Goal: Find specific page/section: Find specific page/section

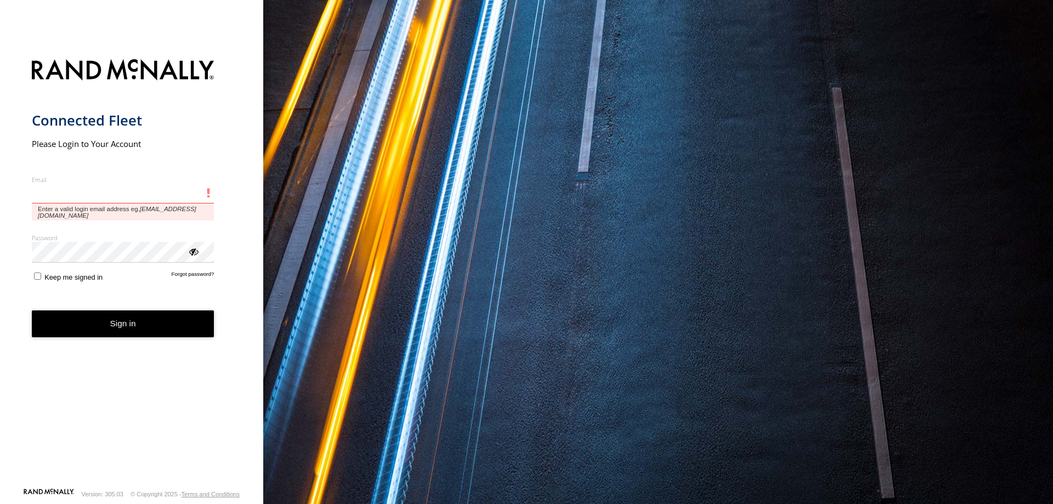
type input "**********"
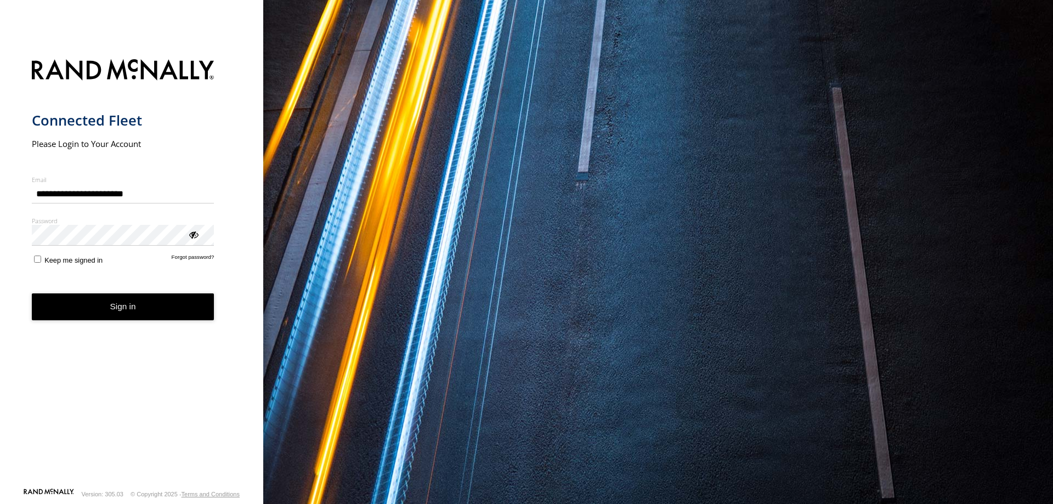
click at [109, 316] on button "Sign in" at bounding box center [123, 306] width 183 height 27
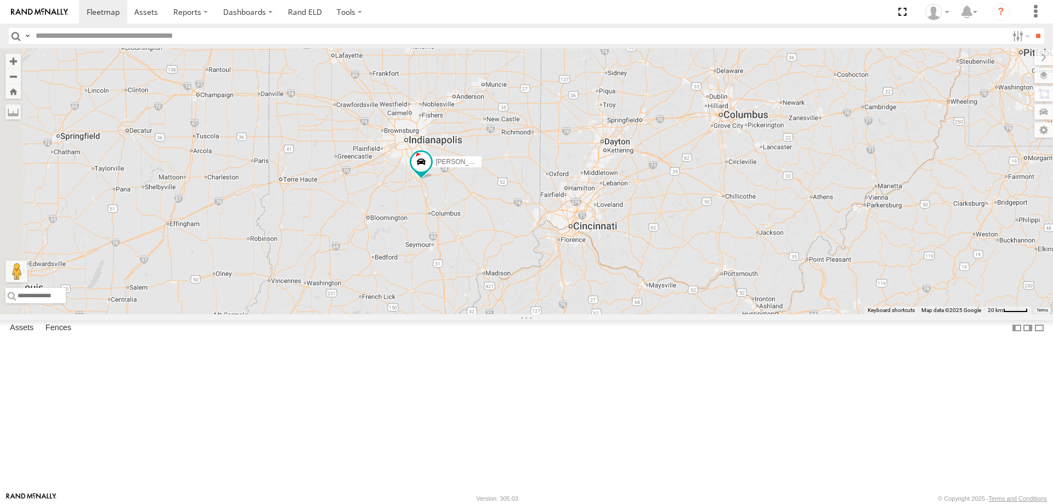
drag, startPoint x: 509, startPoint y: 200, endPoint x: 655, endPoint y: 360, distance: 217.4
click at [655, 314] on div "[PERSON_NAME] [PERSON_NAME]" at bounding box center [526, 181] width 1053 height 266
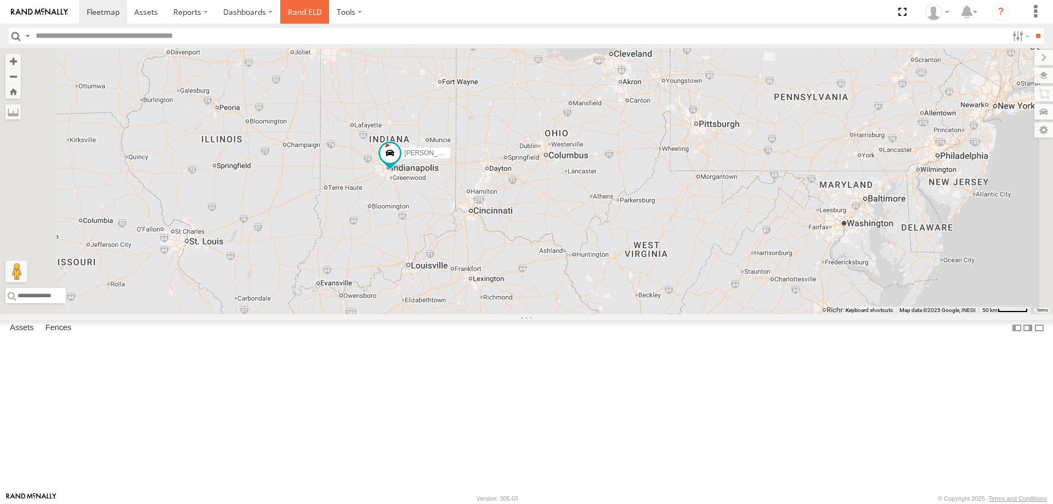
click at [310, 9] on link "Rand ELD" at bounding box center [304, 12] width 49 height 24
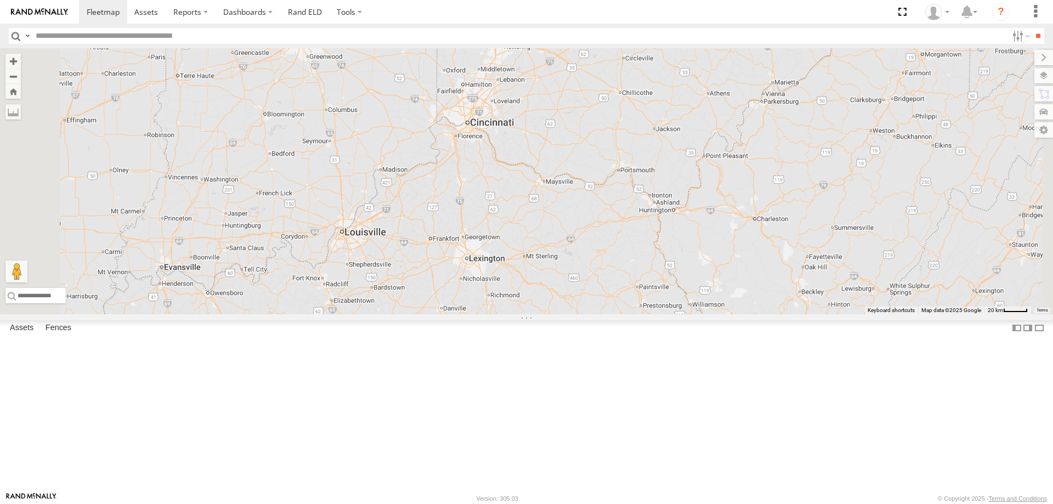
drag, startPoint x: 433, startPoint y: 167, endPoint x: 562, endPoint y: 285, distance: 174.3
click at [557, 284] on div "[PERSON_NAME] [PERSON_NAME]" at bounding box center [526, 181] width 1053 height 266
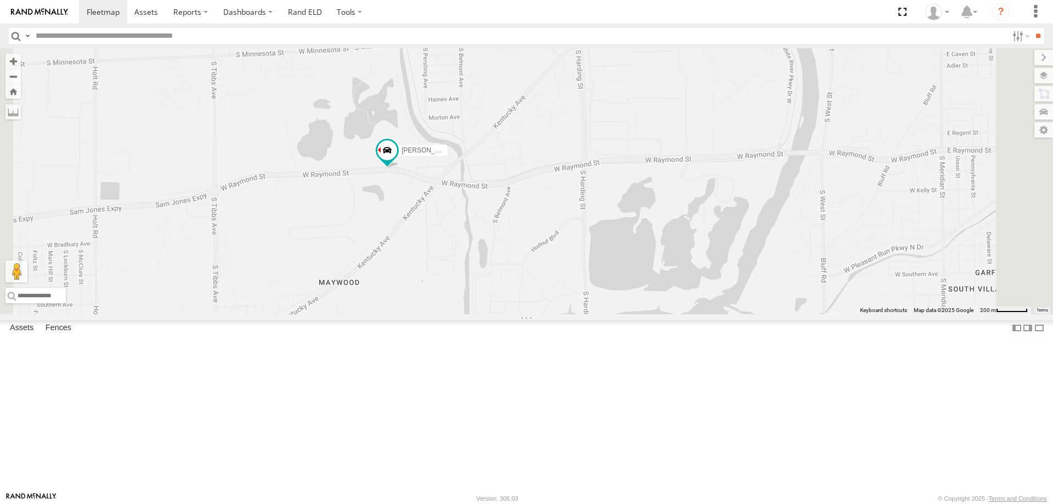
click at [0, 0] on span at bounding box center [0, 0] width 0 height 0
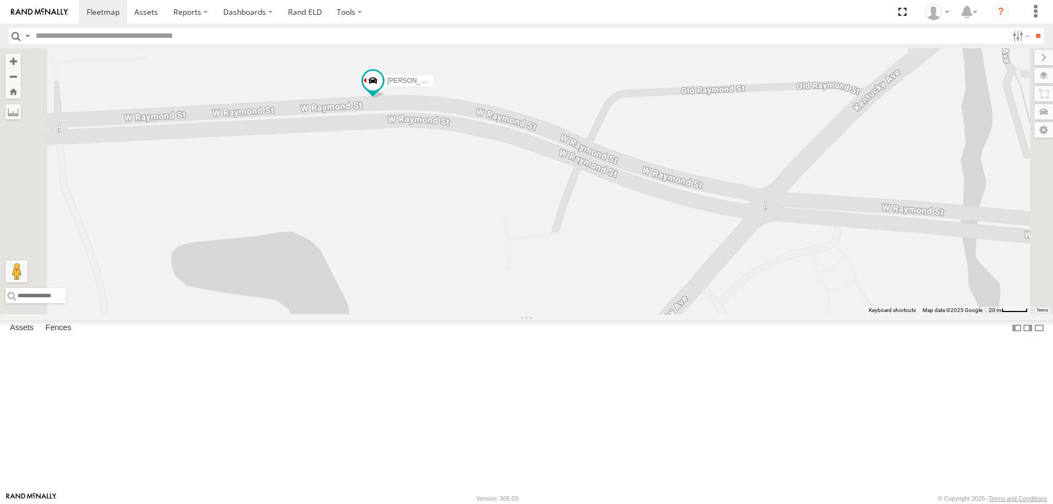
click at [0, 0] on span at bounding box center [0, 0] width 0 height 0
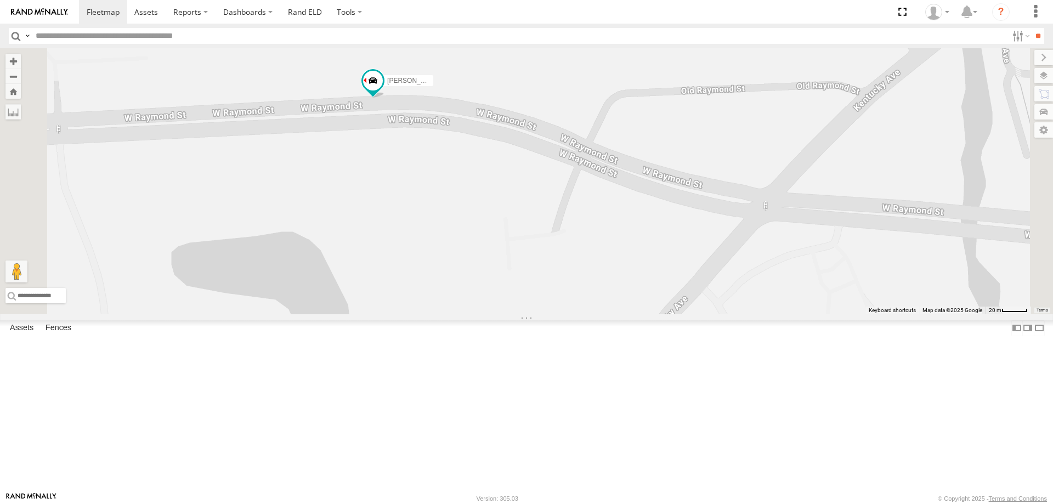
click at [0, 0] on span at bounding box center [0, 0] width 0 height 0
